Goal: Task Accomplishment & Management: Manage account settings

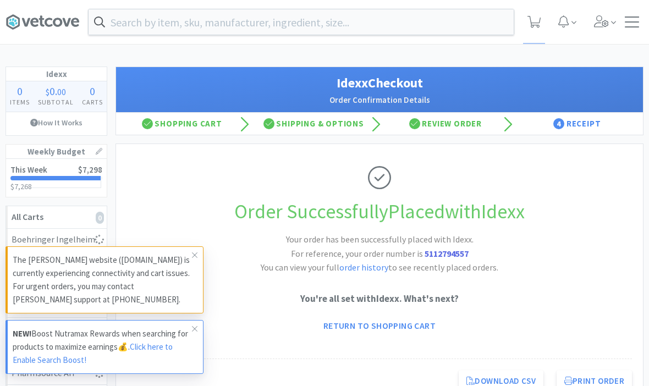
scroll to position [1, 0]
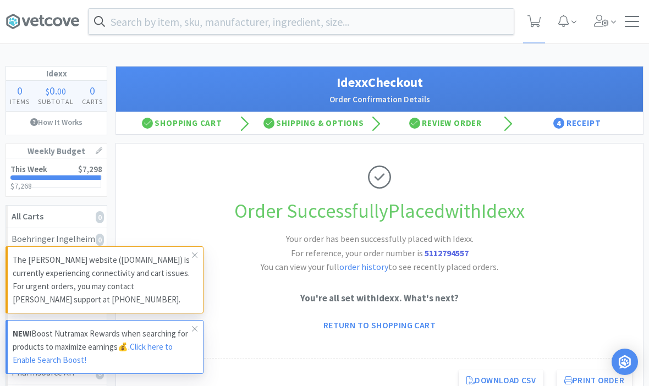
click at [537, 21] on icon at bounding box center [535, 21] width 14 height 12
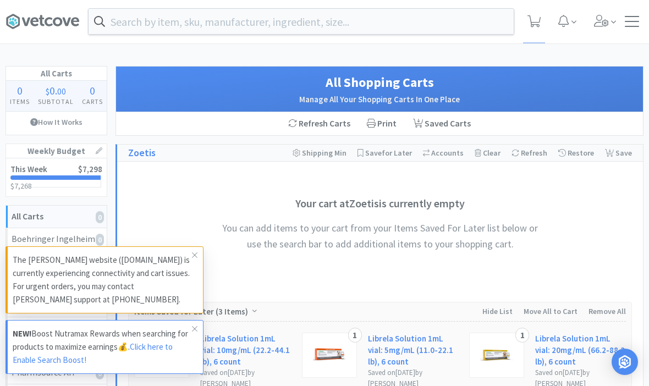
click at [195, 252] on icon at bounding box center [195, 255] width 7 height 9
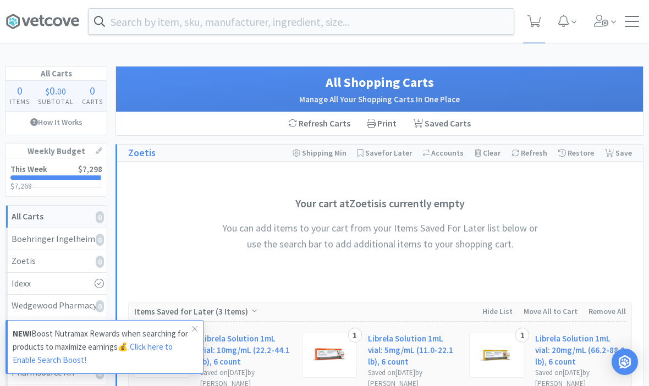
click at [190, 324] on span at bounding box center [194, 329] width 15 height 18
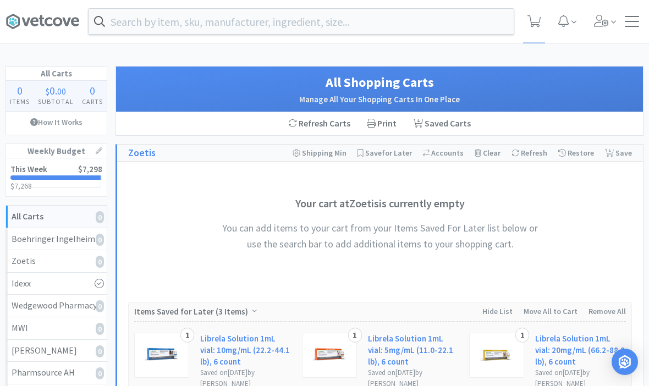
click at [41, 180] on link "This Week $7,298 $7,268 $ 7,268" at bounding box center [56, 178] width 101 height 38
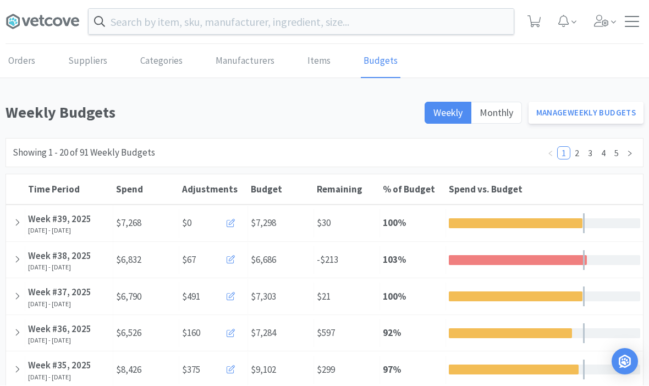
scroll to position [1, 0]
click at [20, 228] on div at bounding box center [15, 223] width 19 height 28
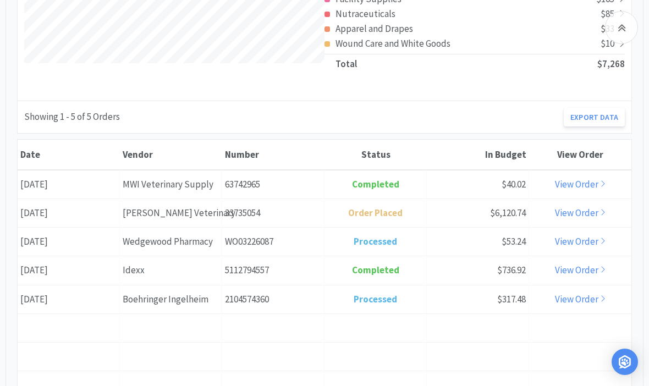
scroll to position [379, 0]
click at [580, 217] on link "View Order" at bounding box center [580, 213] width 51 height 12
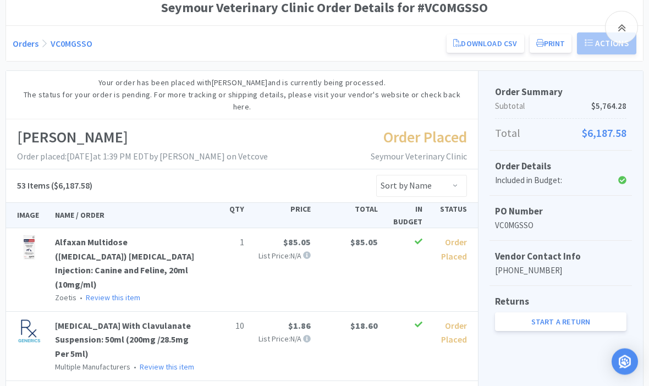
scroll to position [111, 0]
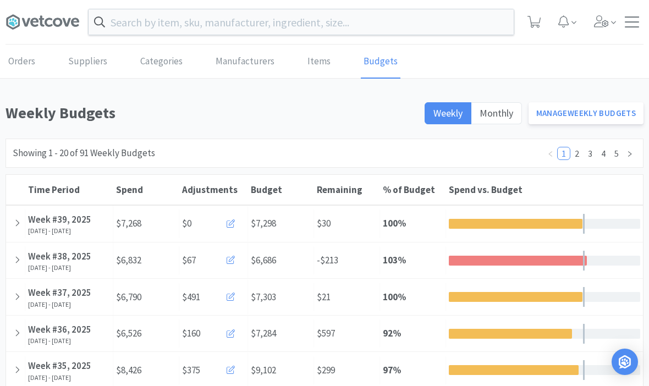
click at [233, 227] on span at bounding box center [231, 224] width 8 height 10
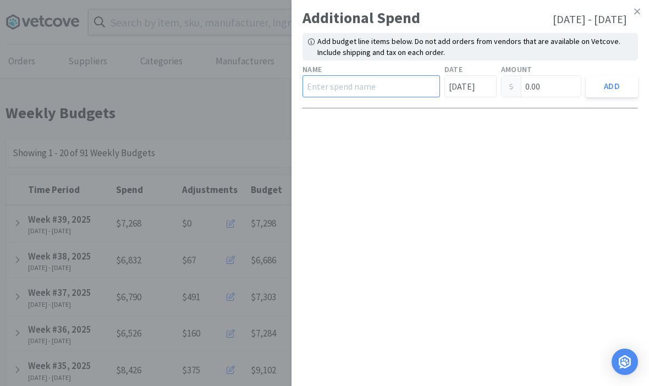
click at [332, 83] on input "text" at bounding box center [372, 86] width 138 height 22
type input "Royal Canin"
click at [554, 85] on input "0.00" at bounding box center [542, 86] width 80 height 21
type input "0"
click at [622, 84] on button "Add" at bounding box center [612, 86] width 52 height 22
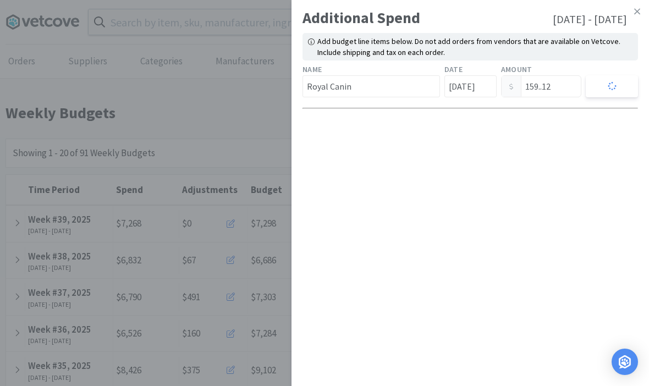
type input "159.00"
type input "0.00"
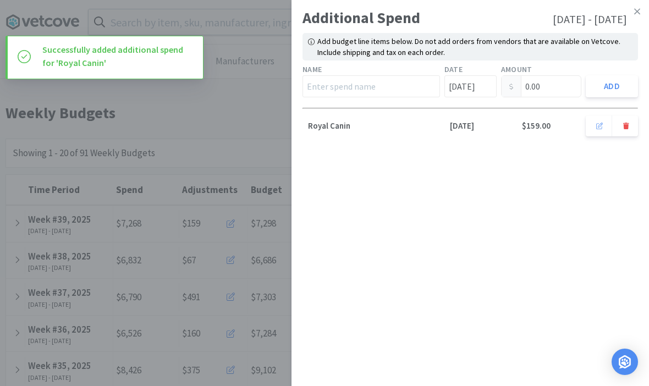
click at [642, 12] on link at bounding box center [637, 12] width 19 height 24
